Goal: Task Accomplishment & Management: Manage account settings

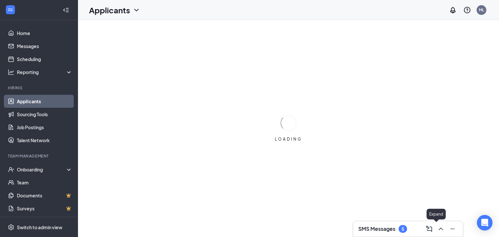
click at [436, 230] on button at bounding box center [441, 229] width 10 height 10
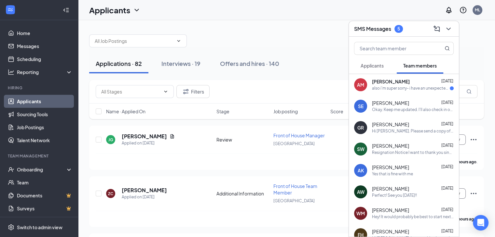
click at [408, 91] on div "also i'm super sorry- i have an unexpected tooth extraction [DATE] morning and …" at bounding box center [411, 89] width 78 height 6
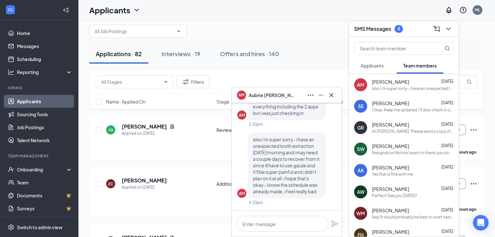
scroll to position [12, 0]
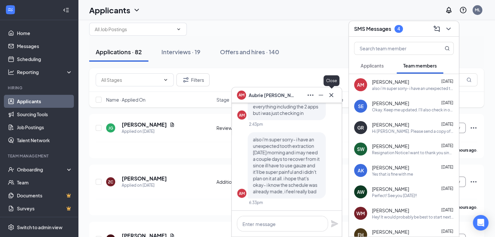
click at [331, 93] on icon "Cross" at bounding box center [331, 95] width 8 height 8
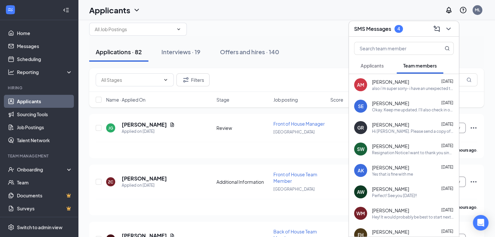
click at [378, 65] on span "Applicants" at bounding box center [371, 66] width 23 height 6
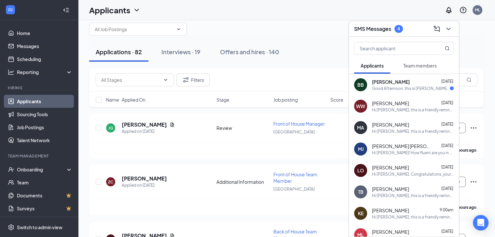
click at [393, 82] on span "[PERSON_NAME]" at bounding box center [391, 82] width 38 height 7
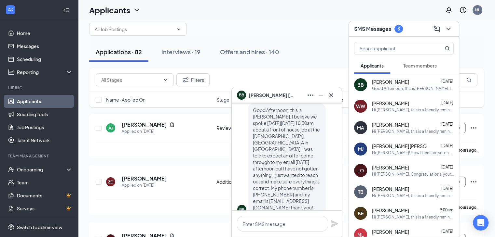
scroll to position [-13, 0]
click at [382, 81] on span "[PERSON_NAME]" at bounding box center [390, 82] width 37 height 7
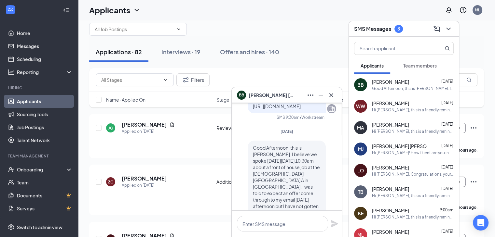
scroll to position [-53, 0]
click at [333, 94] on icon "Cross" at bounding box center [331, 95] width 8 height 8
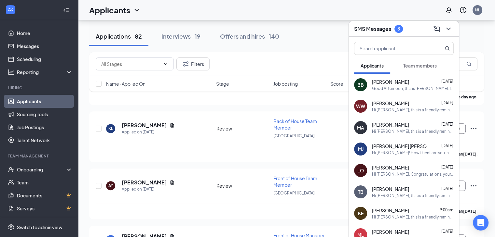
scroll to position [288, 0]
click at [186, 35] on div "Interviews · 19" at bounding box center [180, 36] width 39 height 8
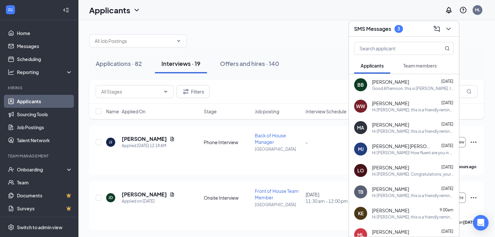
click at [414, 66] on span "Team members" at bounding box center [419, 66] width 33 height 6
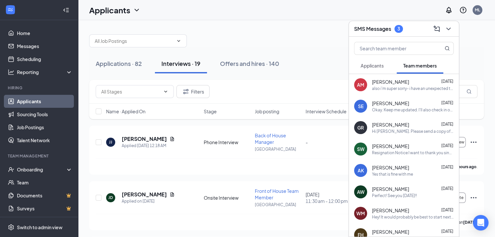
click at [388, 90] on div "also i'm super sorry- i have an unexpected tooth extraction [DATE] morning and …" at bounding box center [413, 89] width 82 height 6
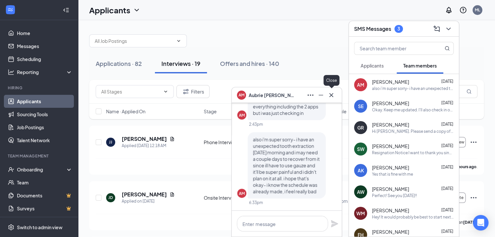
click at [333, 96] on icon "Cross" at bounding box center [331, 95] width 8 height 8
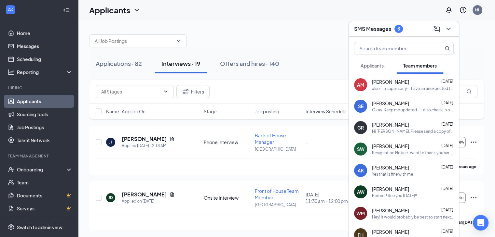
click at [376, 66] on span "Applicants" at bounding box center [371, 66] width 23 height 6
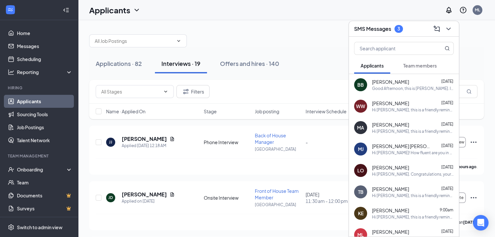
click at [383, 83] on span "[PERSON_NAME]" at bounding box center [390, 82] width 37 height 7
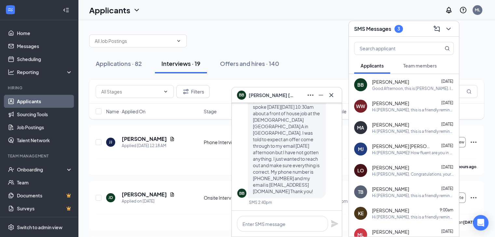
click at [259, 94] on span "[PERSON_NAME]" at bounding box center [271, 95] width 46 height 7
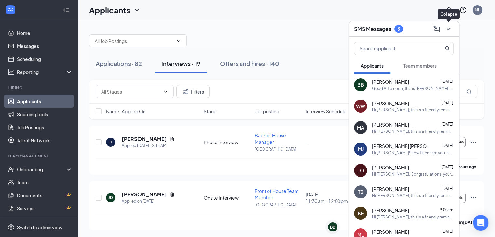
click at [450, 28] on icon "ChevronDown" at bounding box center [448, 29] width 8 height 8
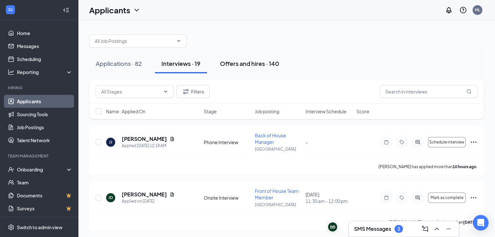
click at [252, 62] on div "Offers and hires · 140" at bounding box center [249, 64] width 59 height 8
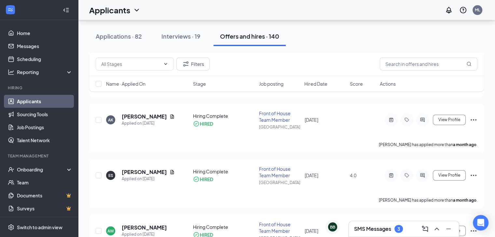
scroll to position [235, 0]
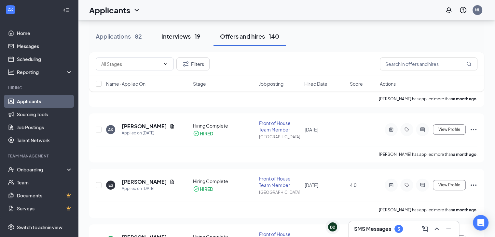
click at [179, 38] on div "Interviews · 19" at bounding box center [180, 36] width 39 height 8
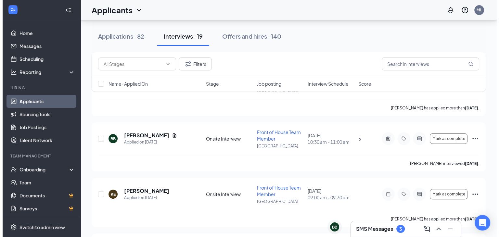
scroll to position [176, 0]
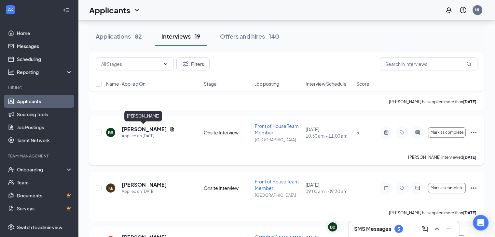
click at [157, 130] on h5 "[PERSON_NAME]" at bounding box center [144, 129] width 45 height 7
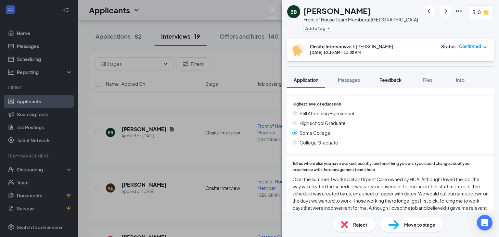
scroll to position [324, 0]
click at [392, 79] on span "Feedback" at bounding box center [391, 80] width 22 height 6
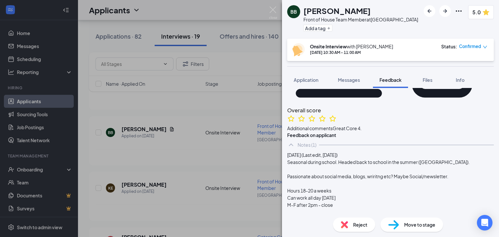
scroll to position [99, 0]
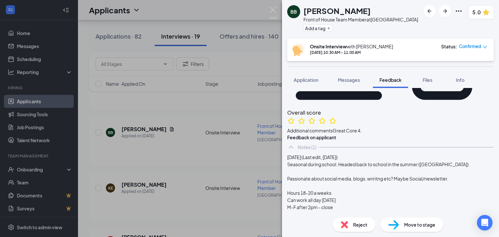
click at [403, 223] on div "Move to stage" at bounding box center [412, 225] width 63 height 14
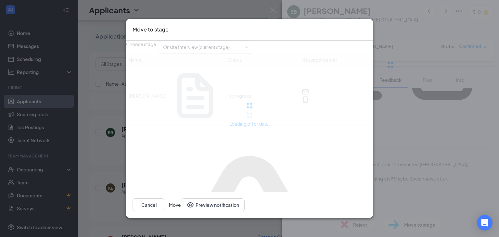
type input "Offer Letter (next stage)"
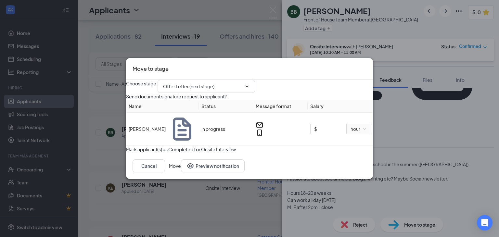
click at [367, 65] on icon "Cross" at bounding box center [367, 65] width 0 height 0
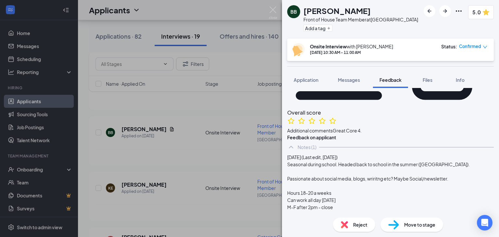
click at [421, 227] on span "Move to stage" at bounding box center [420, 224] width 31 height 7
type input "Offer Letter (next stage)"
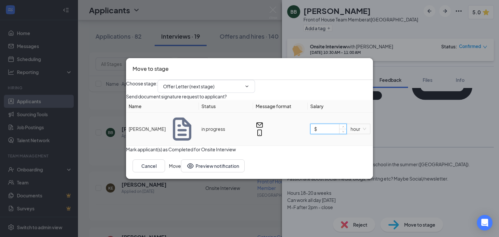
click at [329, 134] on input "$" at bounding box center [329, 129] width 36 height 10
type input "$ 14"
click at [181, 173] on button "Move" at bounding box center [175, 166] width 12 height 13
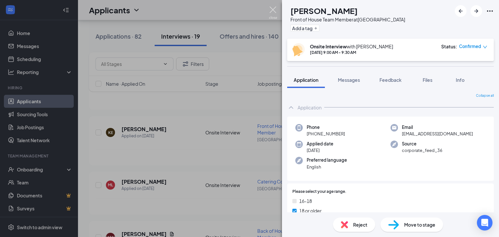
click at [272, 10] on img at bounding box center [273, 13] width 8 height 13
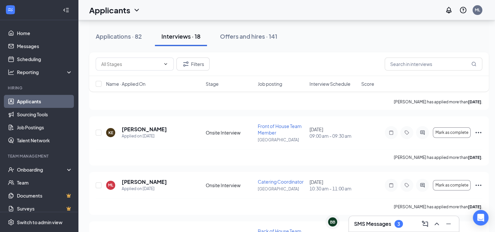
click at [272, 10] on div "Applicants ML" at bounding box center [286, 10] width 417 height 20
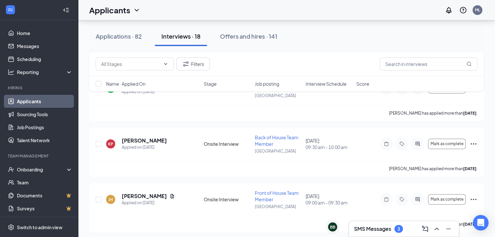
scroll to position [433, 0]
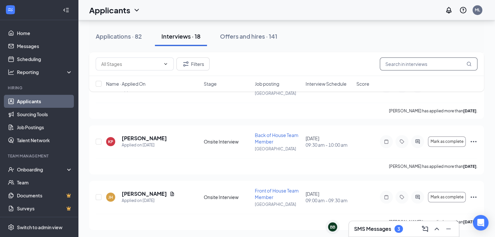
click at [408, 68] on input "text" at bounding box center [428, 64] width 98 height 13
type input "[PERSON_NAME]"
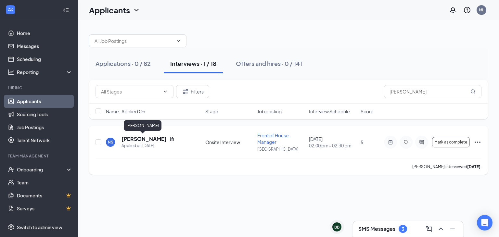
click at [155, 139] on h5 "[PERSON_NAME]" at bounding box center [144, 139] width 45 height 7
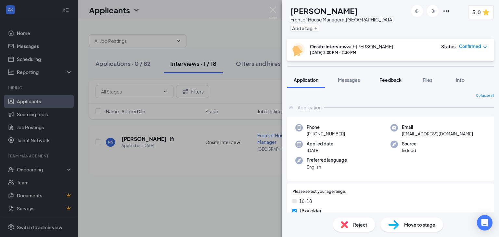
click at [395, 81] on span "Feedback" at bounding box center [391, 80] width 22 height 6
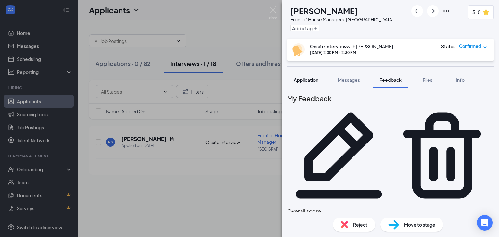
click at [313, 81] on span "Application" at bounding box center [306, 80] width 25 height 6
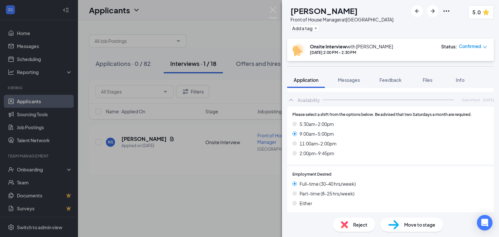
scroll to position [525, 0]
click at [410, 223] on span "Move to stage" at bounding box center [420, 224] width 31 height 7
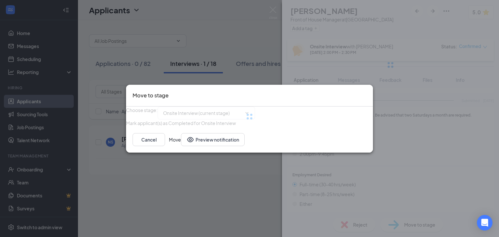
type input "Offer Letter (next stage)"
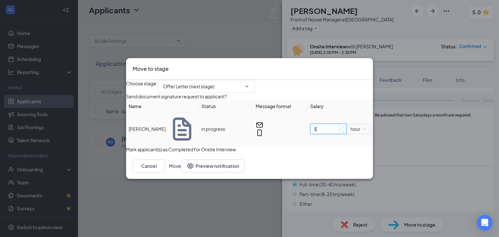
click at [322, 133] on input "$" at bounding box center [329, 129] width 36 height 10
type input "$ 17"
click at [181, 173] on button "Move" at bounding box center [175, 166] width 12 height 13
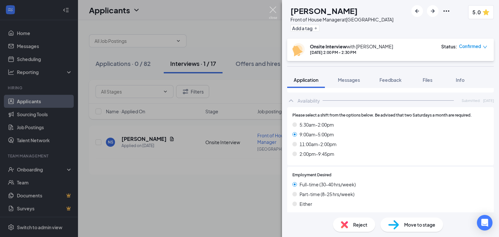
click at [272, 11] on img at bounding box center [273, 13] width 8 height 13
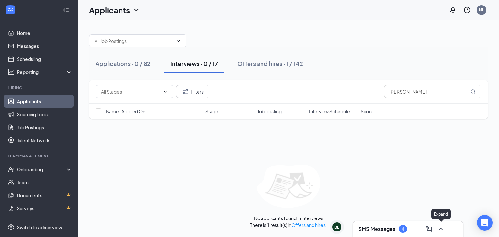
click at [445, 231] on icon "ChevronUp" at bounding box center [441, 229] width 8 height 8
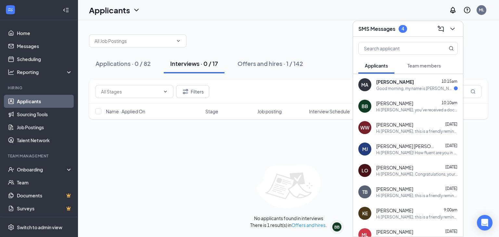
drag, startPoint x: 412, startPoint y: 94, endPoint x: 420, endPoint y: 89, distance: 9.6
click at [420, 89] on div "Good morning, my name is [PERSON_NAME] [PERSON_NAME], I had an interview with y…" at bounding box center [416, 89] width 78 height 6
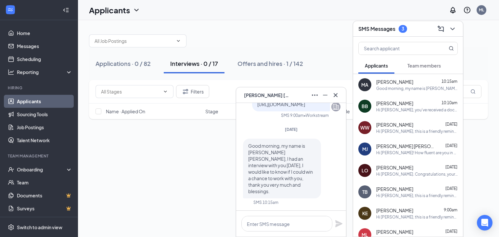
click at [330, 50] on div "Applications · 0 / 82 Interviews · 0 / 17 Offers and hires · 1 / 142" at bounding box center [288, 63] width 399 height 33
click at [336, 97] on icon "Cross" at bounding box center [336, 95] width 8 height 8
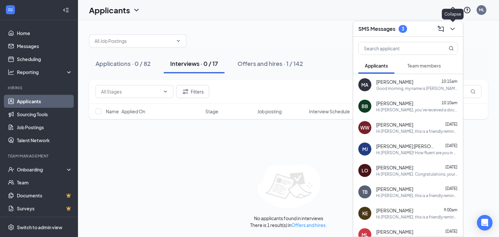
click at [455, 29] on icon "ChevronDown" at bounding box center [453, 29] width 8 height 8
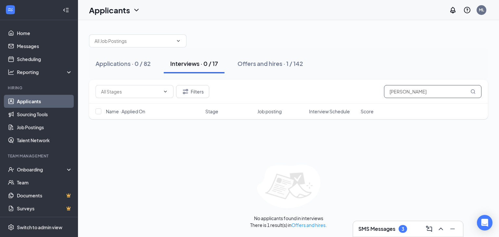
drag, startPoint x: 419, startPoint y: 92, endPoint x: 378, endPoint y: 96, distance: 41.2
click at [378, 96] on div "Filters [PERSON_NAME]" at bounding box center [289, 91] width 386 height 13
click at [443, 228] on icon "ChevronUp" at bounding box center [441, 229] width 8 height 8
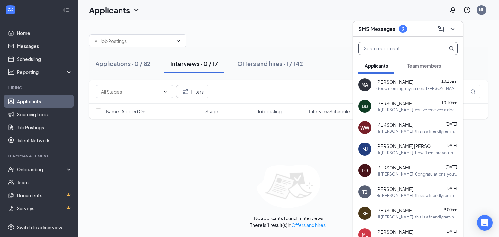
click at [405, 52] on input "text" at bounding box center [397, 48] width 77 height 12
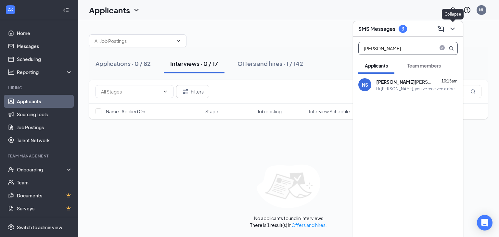
type input "[PERSON_NAME]"
click at [451, 29] on icon "ChevronDown" at bounding box center [453, 29] width 8 height 8
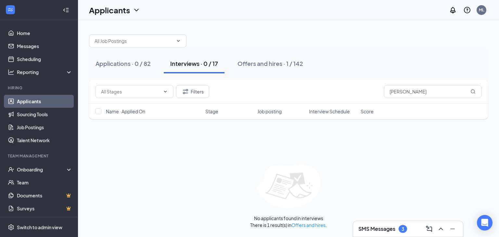
click at [264, 32] on div at bounding box center [288, 38] width 399 height 20
